Goal: Transaction & Acquisition: Purchase product/service

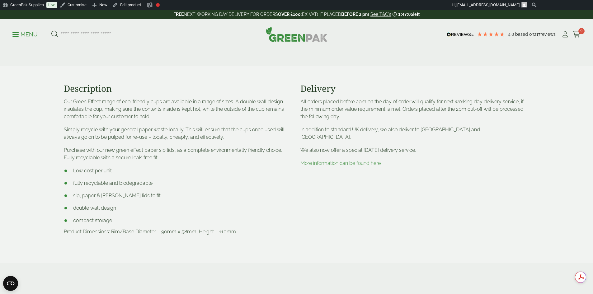
click at [207, 174] on li "Low cost per unit" at bounding box center [178, 170] width 229 height 7
click at [25, 4] on link "GreenPak Supplies" at bounding box center [23, 5] width 46 height 10
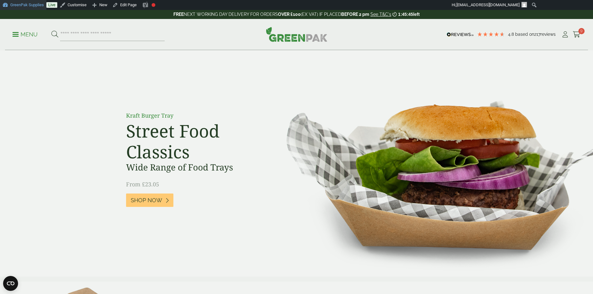
click at [18, 7] on link "GreenPak Supplies" at bounding box center [23, 5] width 46 height 10
click at [29, 8] on link "GreenPak Supplies" at bounding box center [23, 5] width 46 height 10
click at [576, 31] on icon at bounding box center [577, 34] width 8 height 6
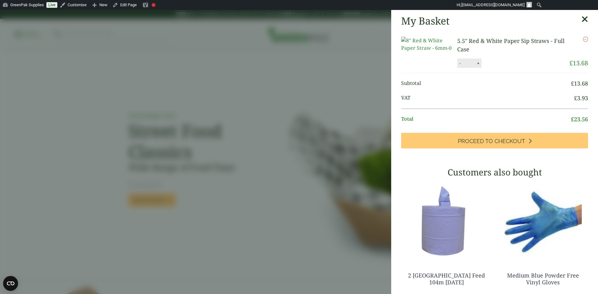
drag, startPoint x: 342, startPoint y: 45, endPoint x: 464, endPoint y: 39, distance: 121.9
click at [342, 45] on aside "My Basket 5.5" Red & White Paper Sip Straws - Full Case 5.5" Red & White Paper …" at bounding box center [299, 152] width 598 height 284
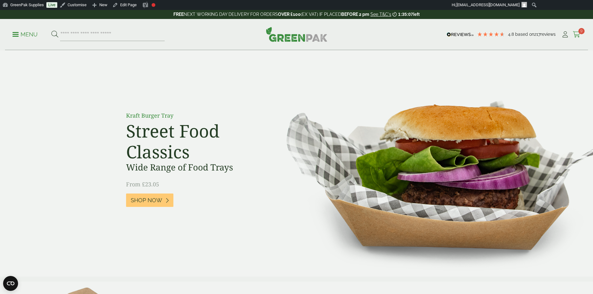
click at [573, 35] on icon at bounding box center [577, 34] width 8 height 6
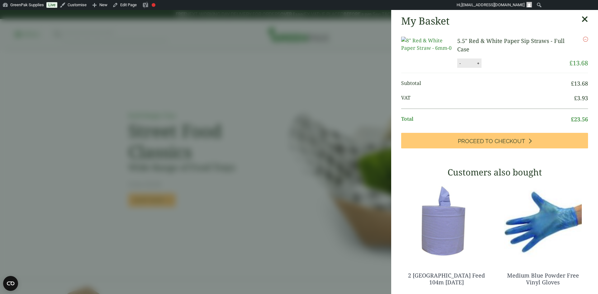
click at [376, 56] on aside "My Basket 5.5" Red & White Paper Sip Straws - Full Case 5.5" Red & White Paper …" at bounding box center [299, 152] width 598 height 284
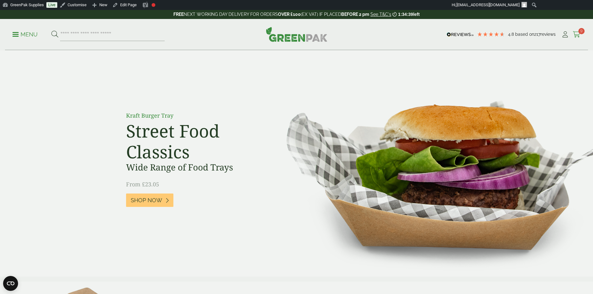
click at [577, 35] on icon at bounding box center [577, 34] width 8 height 6
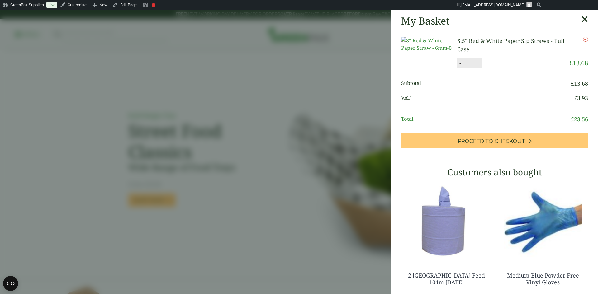
click at [459, 66] on button "-" at bounding box center [459, 63] width 5 height 5
click at [460, 66] on button "-" at bounding box center [459, 63] width 5 height 5
type input "*"
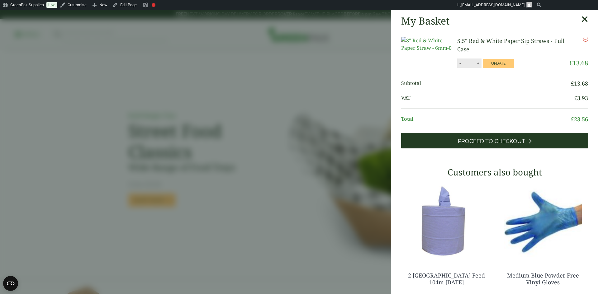
click at [472, 145] on span "Proceed to Checkout" at bounding box center [491, 141] width 67 height 7
